Goal: Information Seeking & Learning: Learn about a topic

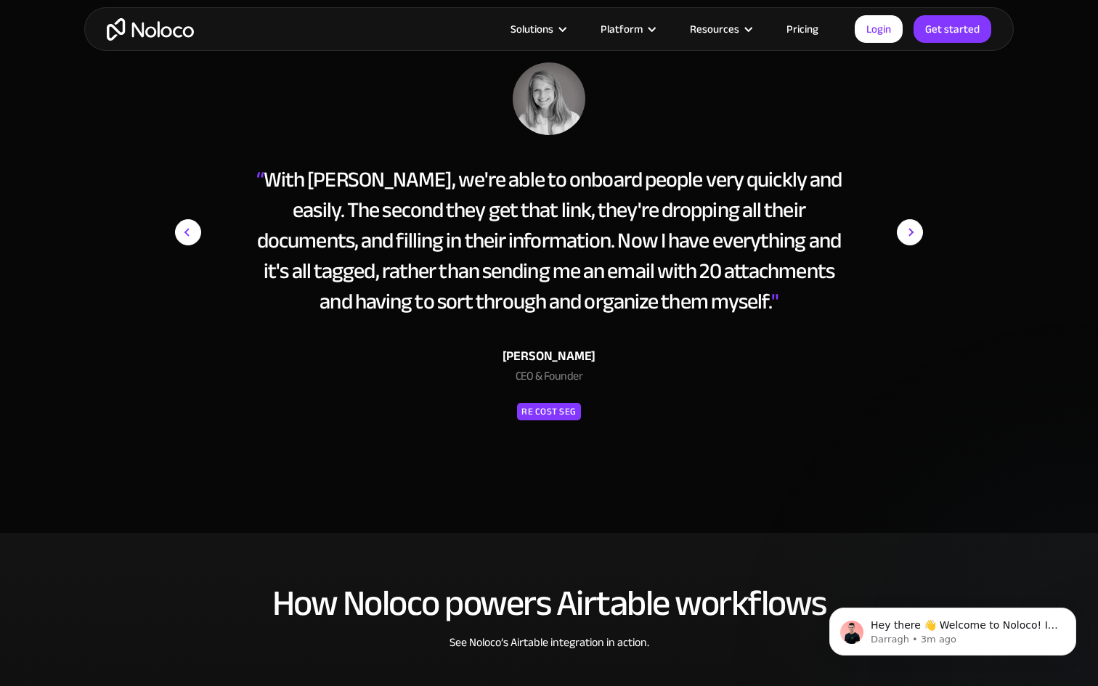
scroll to position [1631, 0]
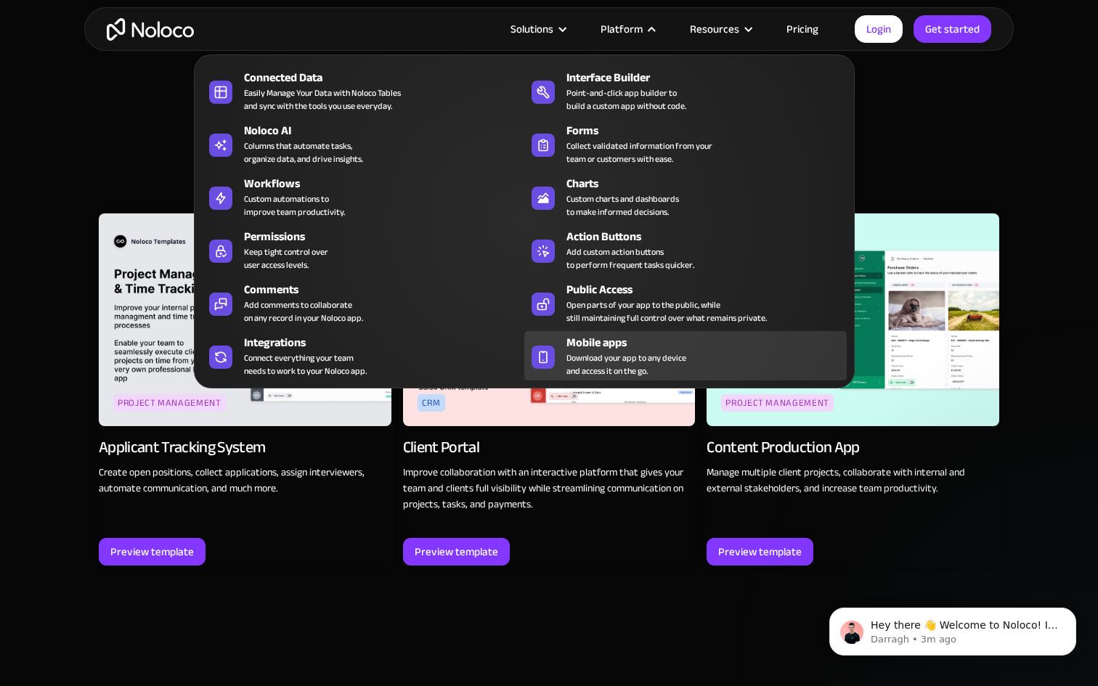
click at [645, 362] on span "Download your app to any device and access it on the go." at bounding box center [627, 365] width 120 height 26
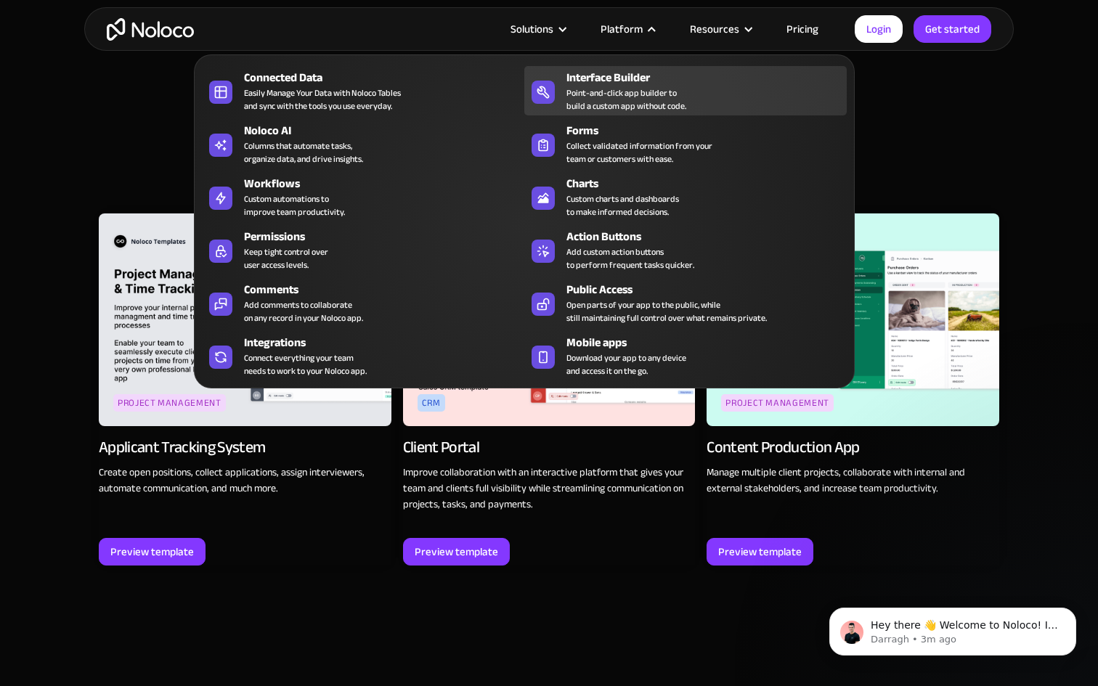
click at [614, 83] on div "Interface Builder" at bounding box center [710, 77] width 287 height 17
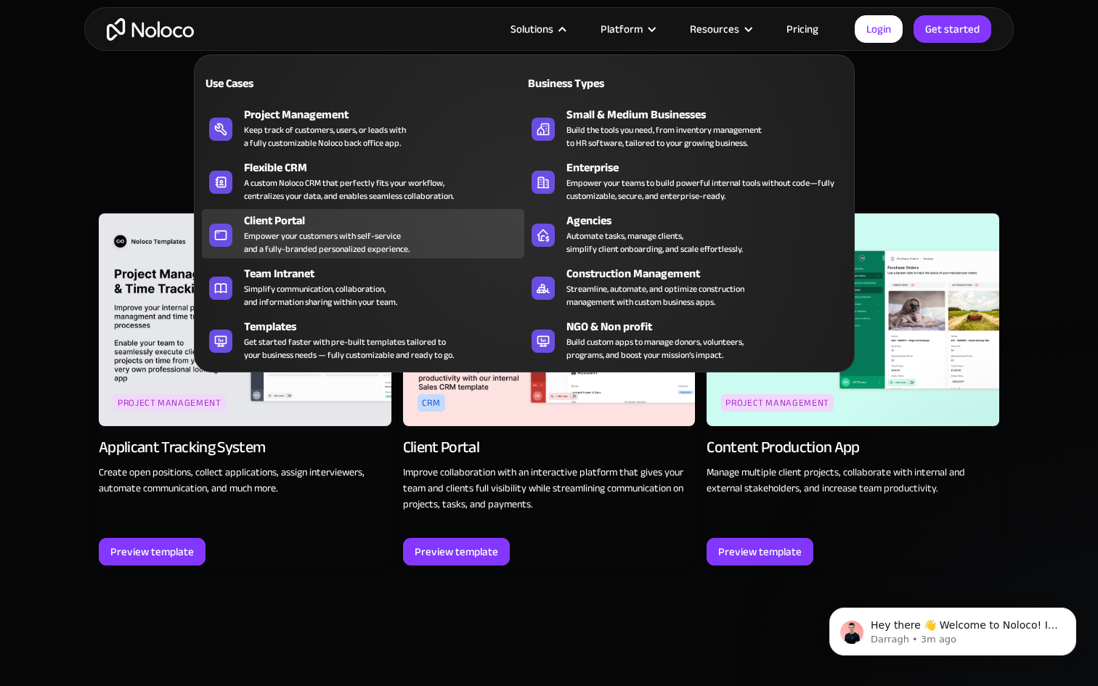
click at [402, 242] on div "Empower your customers with self-service and a fully-branded personalized exper…" at bounding box center [327, 243] width 166 height 26
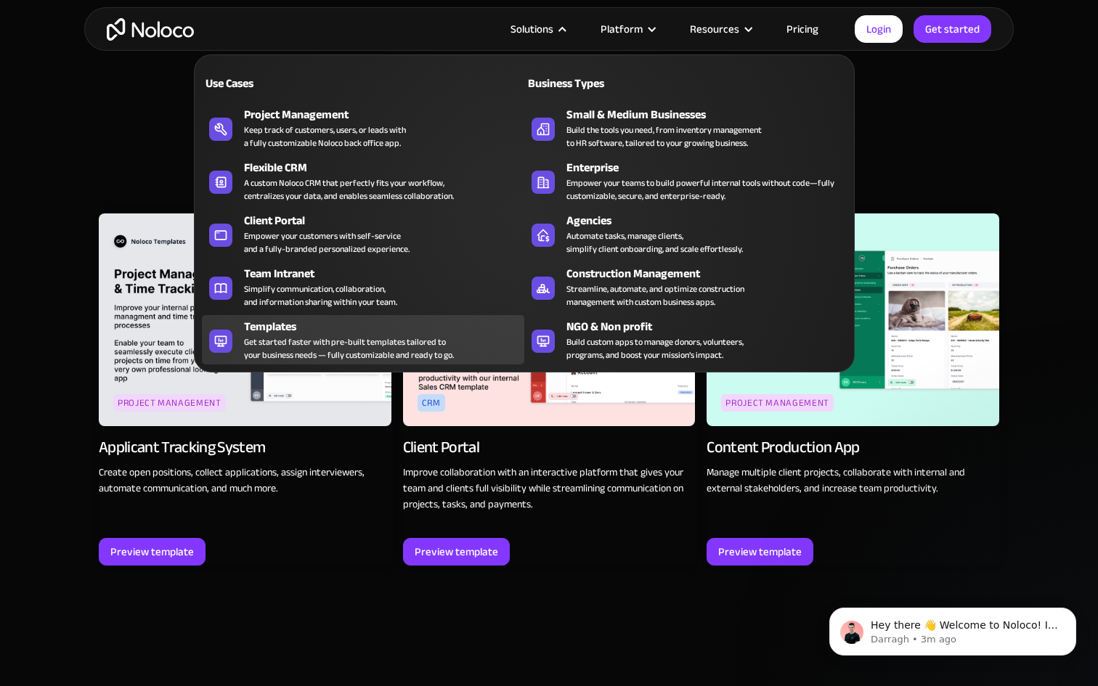
click at [403, 336] on div "Get started faster with pre-built templates tailored to your business needs — f…" at bounding box center [349, 349] width 210 height 26
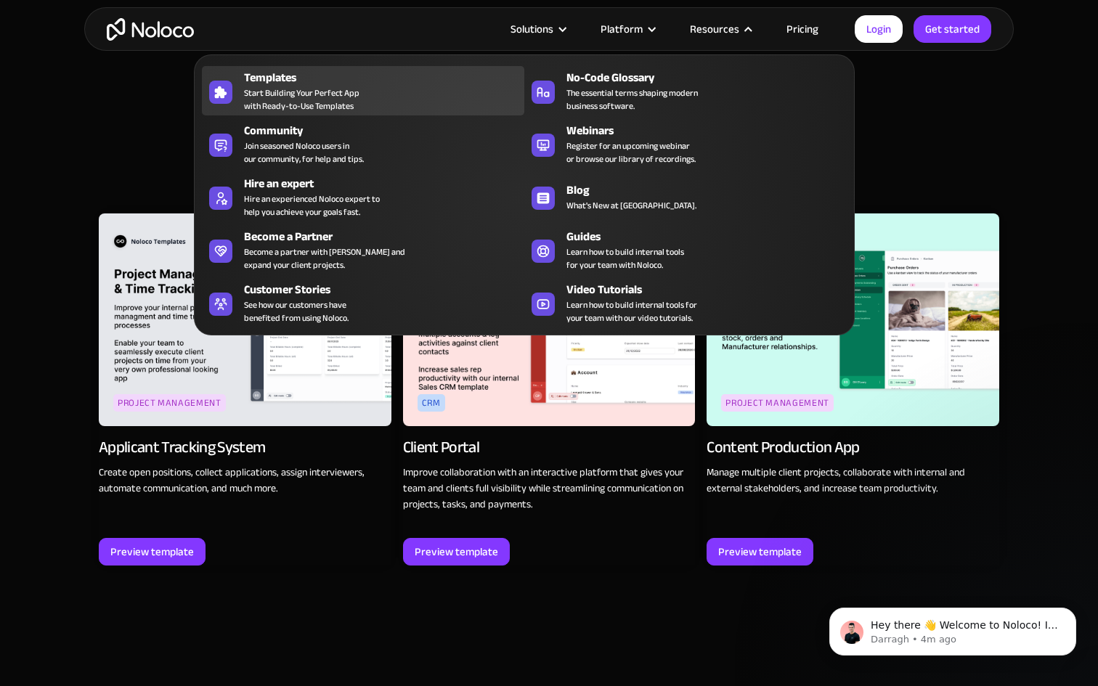
click at [423, 78] on div "Templates" at bounding box center [387, 77] width 287 height 17
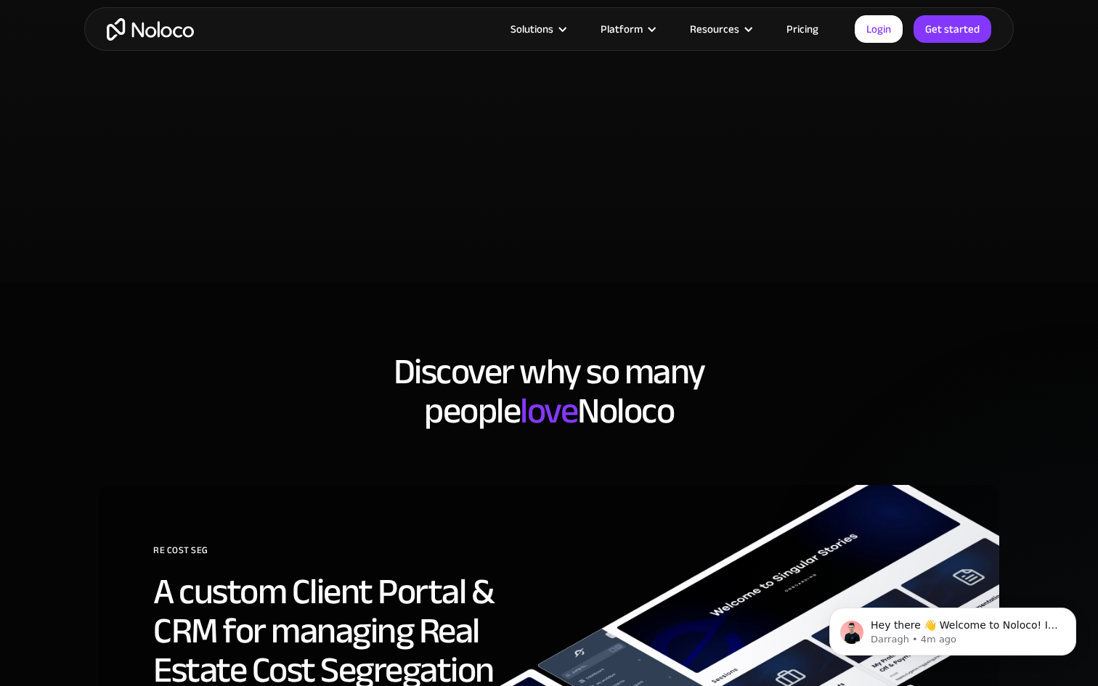
scroll to position [3887, 0]
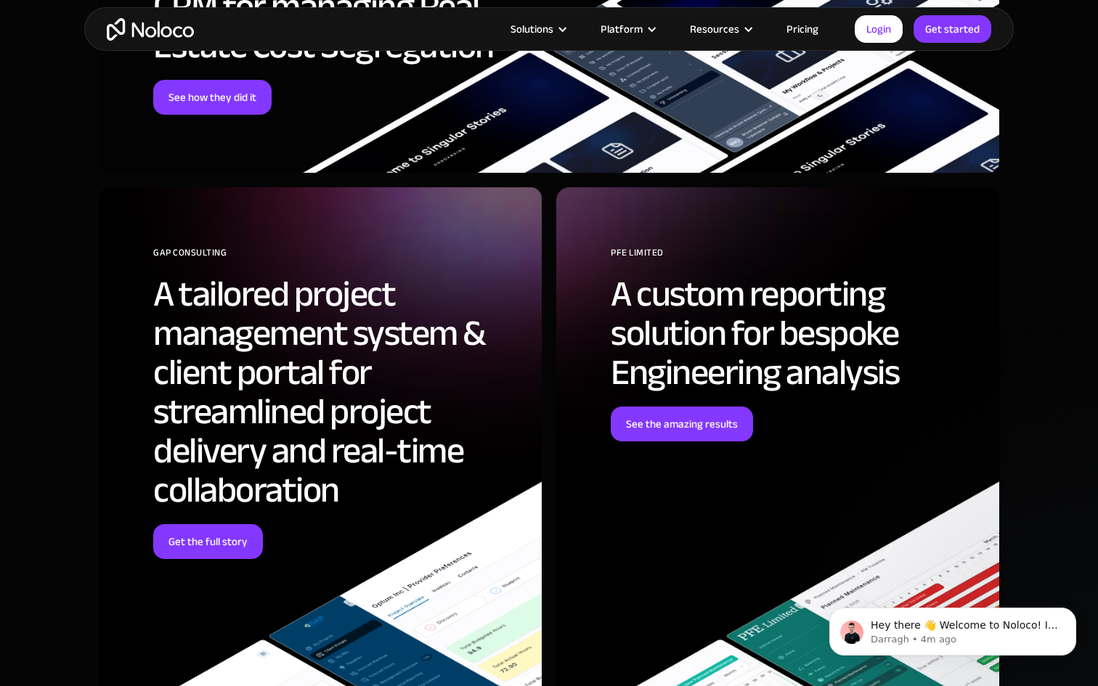
click at [799, 36] on link "Pricing" at bounding box center [802, 29] width 68 height 19
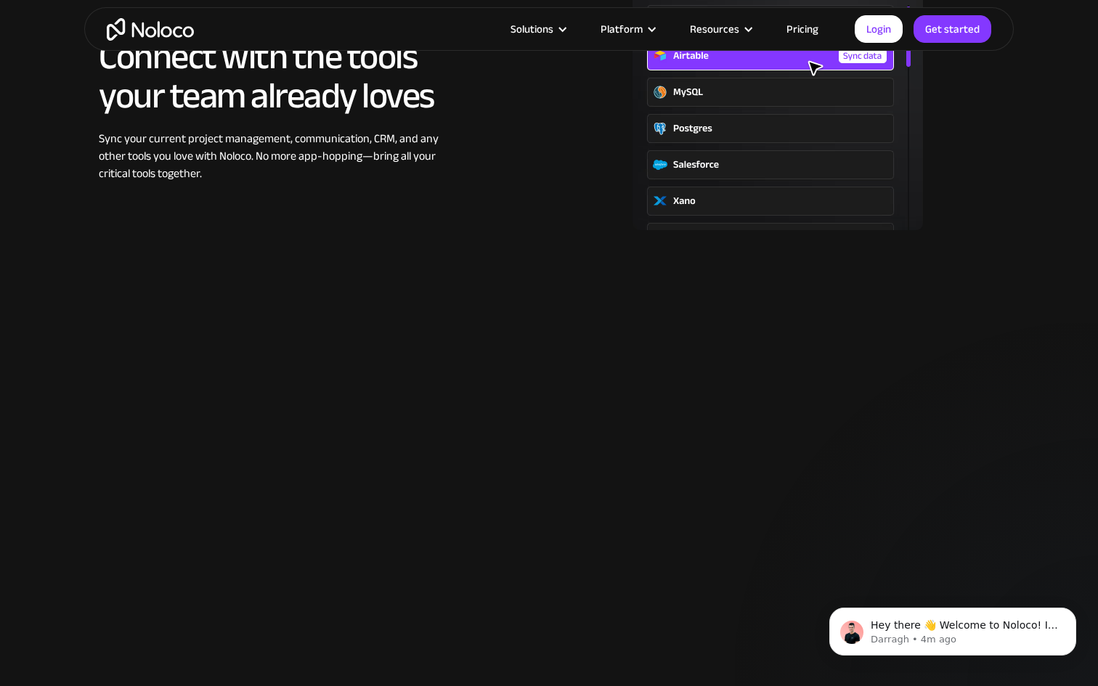
scroll to position [2467, 0]
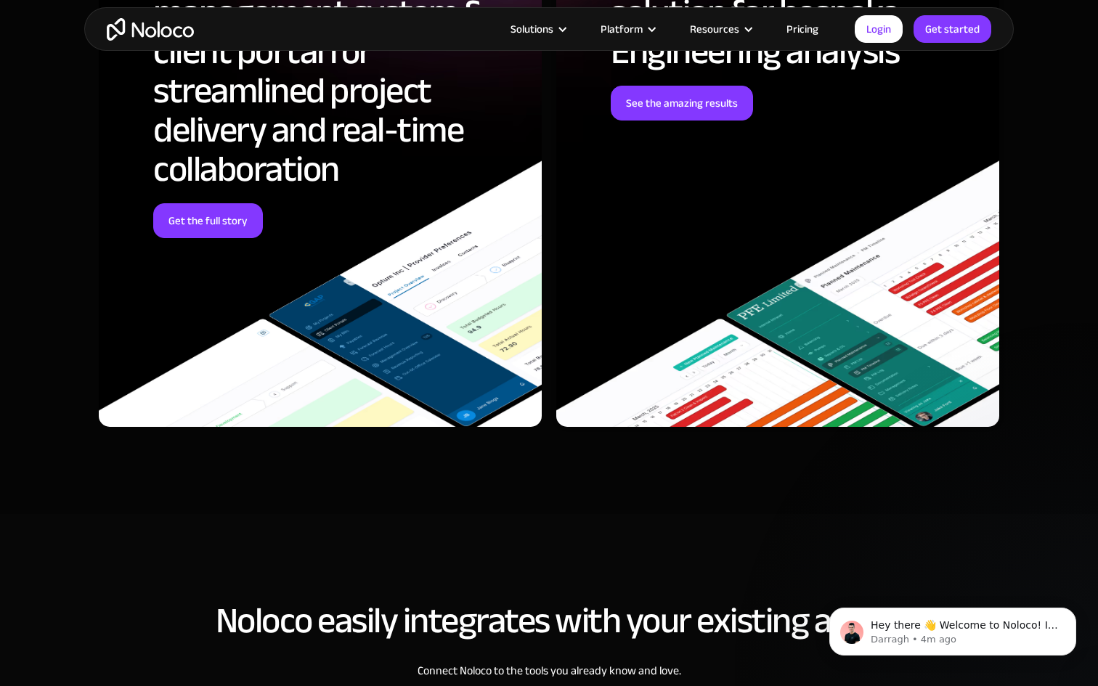
scroll to position [5279, 0]
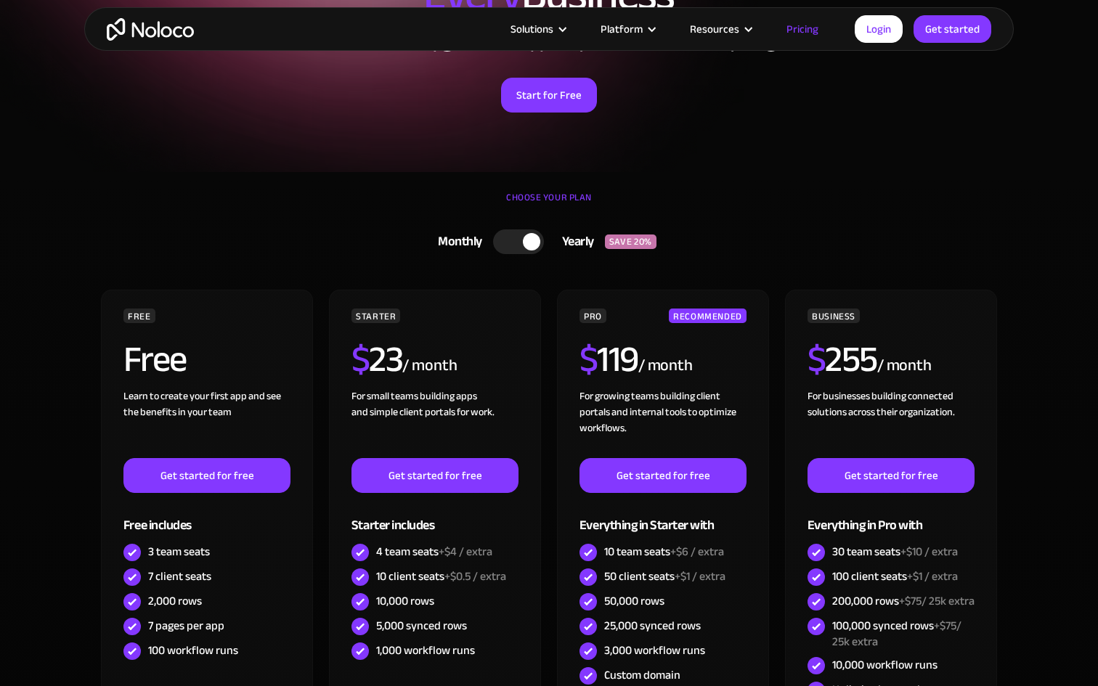
scroll to position [308, 0]
